Goal: Navigation & Orientation: Go to known website

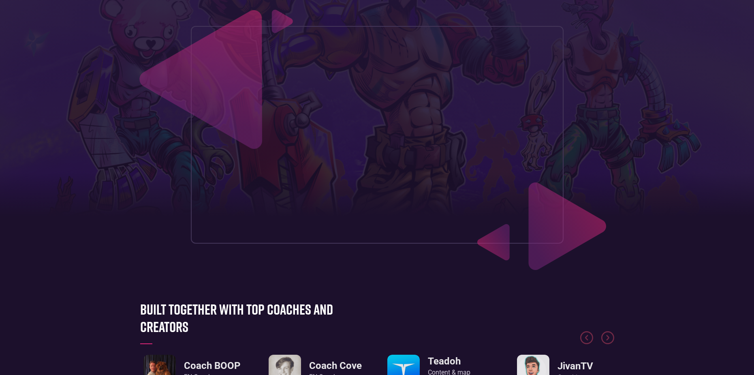
scroll to position [41, 0]
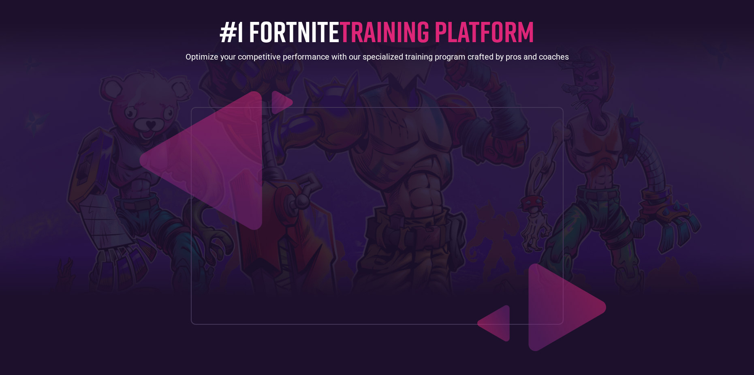
click at [250, 58] on img at bounding box center [227, 145] width 181 height 175
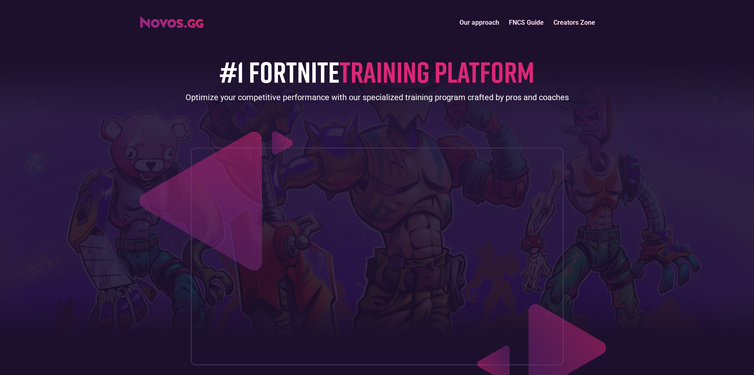
click at [175, 27] on img "home" at bounding box center [171, 22] width 63 height 11
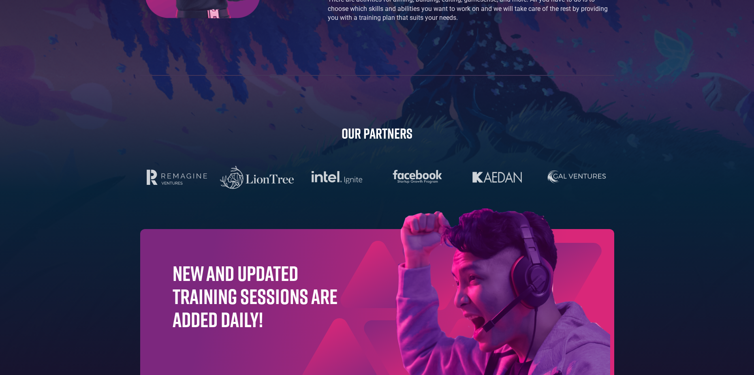
scroll to position [2544, 0]
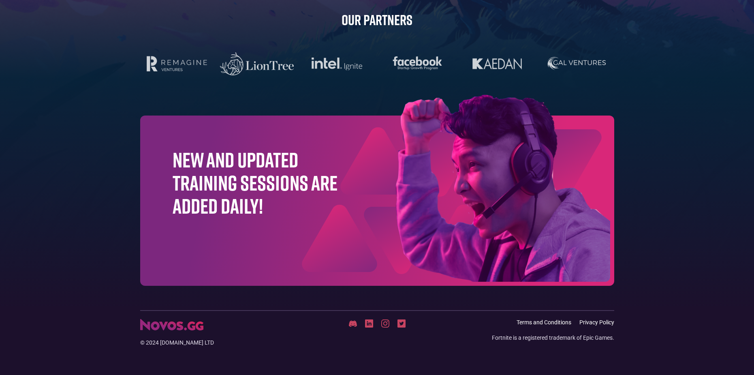
click at [402, 325] on img at bounding box center [401, 323] width 8 height 8
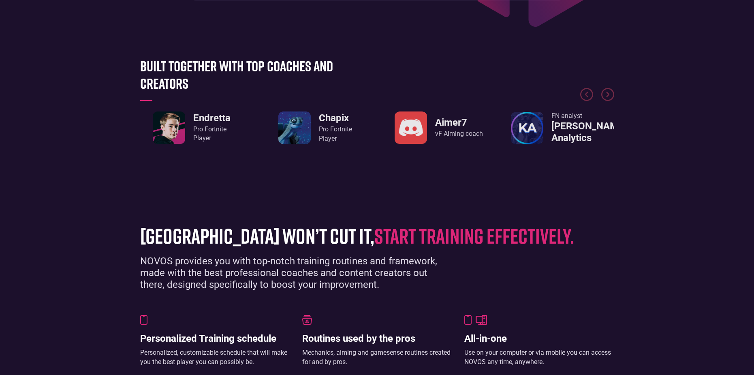
scroll to position [446, 0]
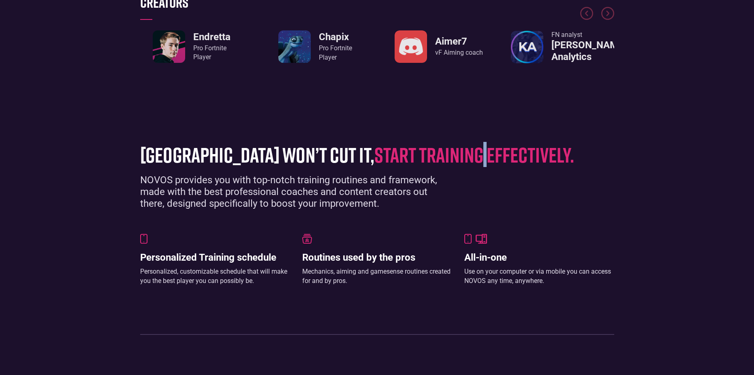
drag, startPoint x: 467, startPoint y: 151, endPoint x: 435, endPoint y: 194, distance: 53.6
click at [470, 158] on span "start training effectively." at bounding box center [474, 154] width 200 height 25
click at [337, 231] on div "grinding arena won’t cut it, start training effectively. NOVOS provides you wit…" at bounding box center [377, 235] width 482 height 200
click at [310, 234] on img at bounding box center [307, 239] width 10 height 10
click at [416, 241] on div at bounding box center [377, 239] width 150 height 10
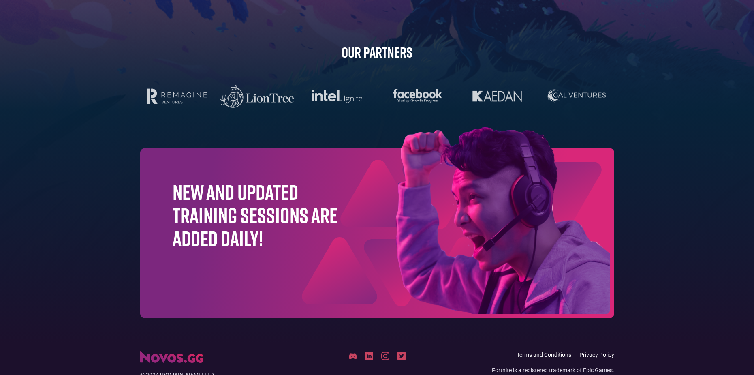
scroll to position [2544, 0]
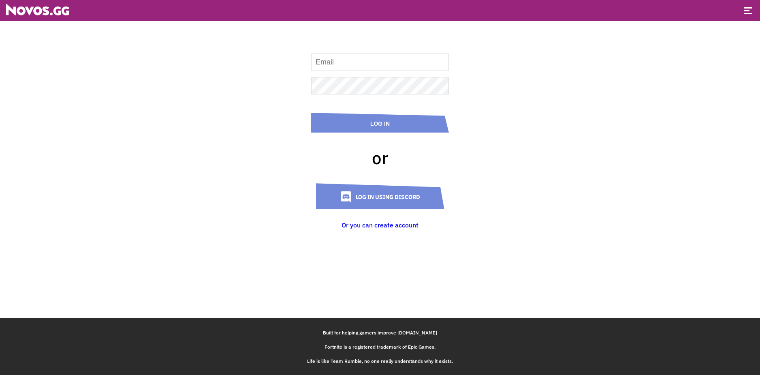
click at [54, 12] on img at bounding box center [37, 9] width 63 height 11
